Goal: Check status: Check status

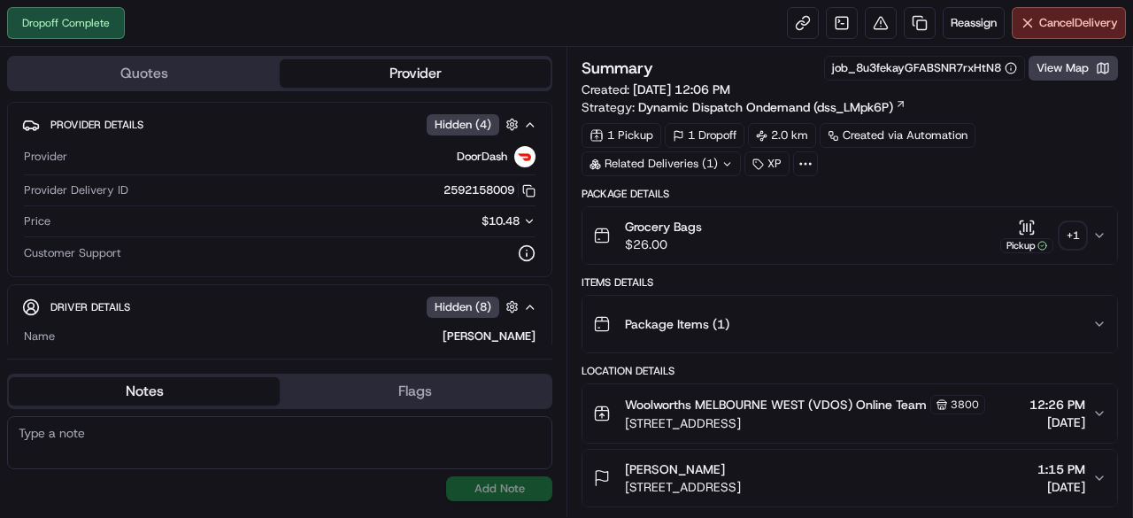
click at [1069, 236] on div "+ 1" at bounding box center [1072, 235] width 25 height 25
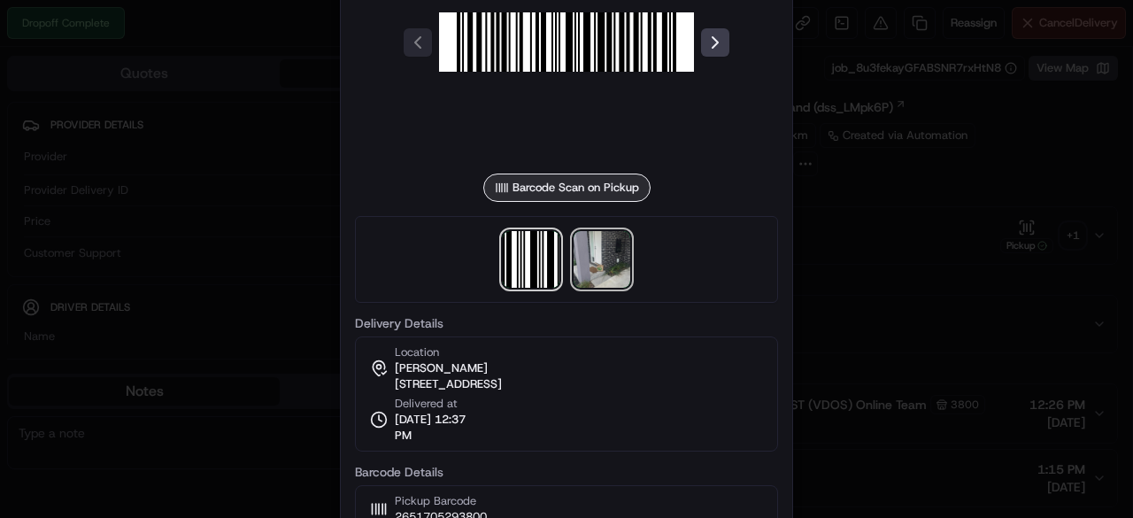
click at [605, 257] on img at bounding box center [601, 259] width 57 height 57
drag, startPoint x: 986, startPoint y: 267, endPoint x: 916, endPoint y: 127, distance: 156.3
click at [985, 259] on div at bounding box center [566, 259] width 1133 height 518
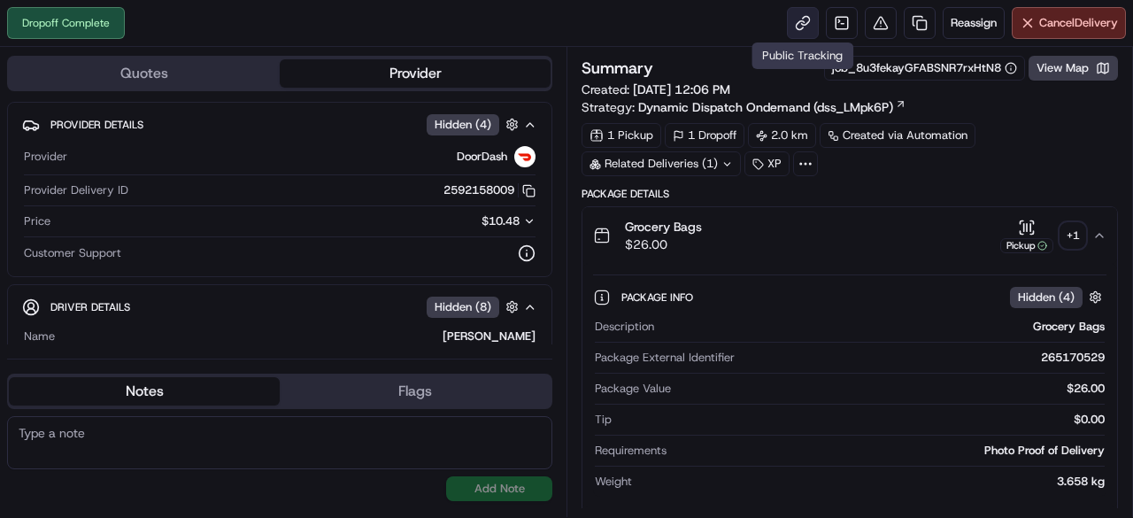
click at [799, 24] on link at bounding box center [803, 23] width 32 height 32
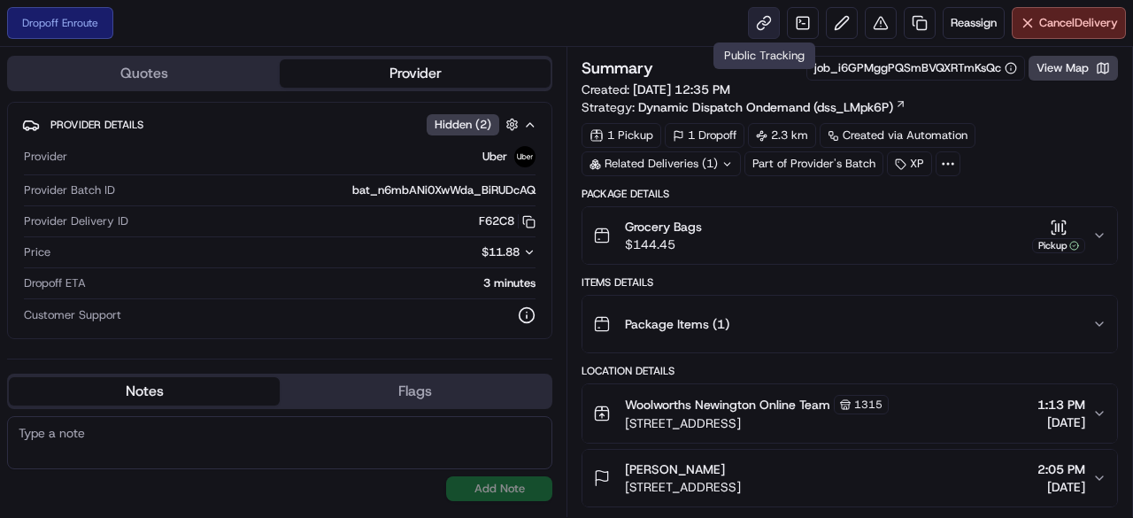
click at [766, 21] on link at bounding box center [764, 23] width 32 height 32
